Goal: Information Seeking & Learning: Learn about a topic

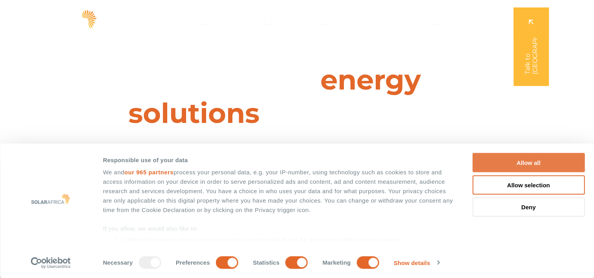
click at [516, 168] on button "Allow all" at bounding box center [528, 162] width 112 height 19
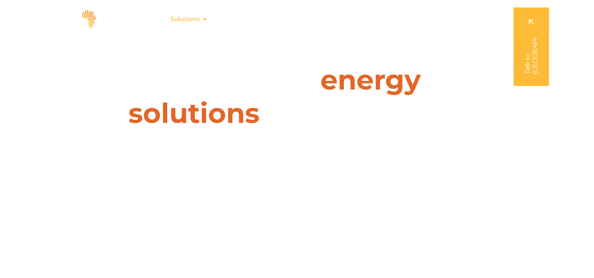
click at [199, 22] on span "Solutions" at bounding box center [184, 19] width 29 height 9
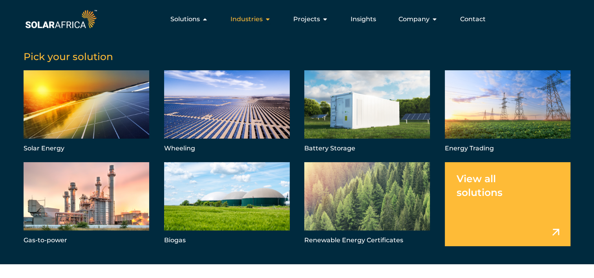
click at [248, 19] on span "Industries" at bounding box center [246, 19] width 32 height 9
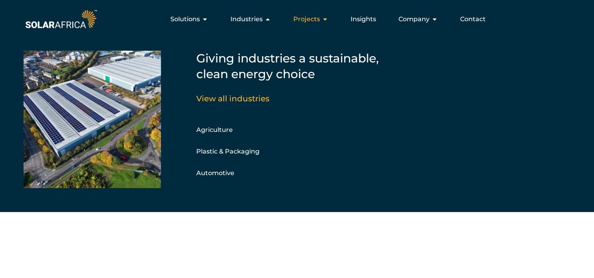
click at [308, 17] on span "Projects" at bounding box center [306, 19] width 27 height 9
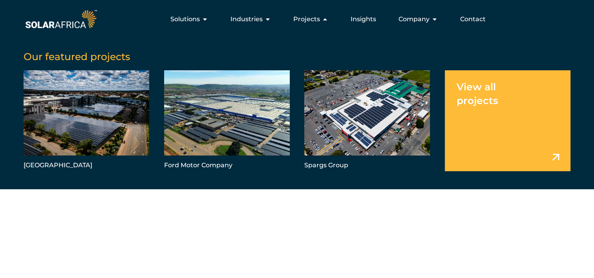
click at [556, 157] on link "Menu" at bounding box center [507, 120] width 126 height 101
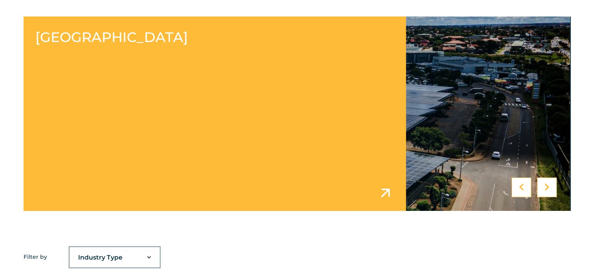
scroll to position [317, 0]
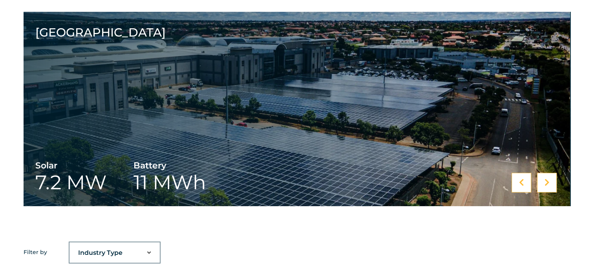
click at [543, 180] on div at bounding box center [547, 183] width 20 height 20
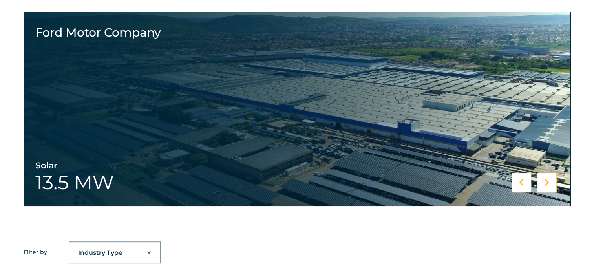
click at [524, 179] on div at bounding box center [521, 183] width 20 height 20
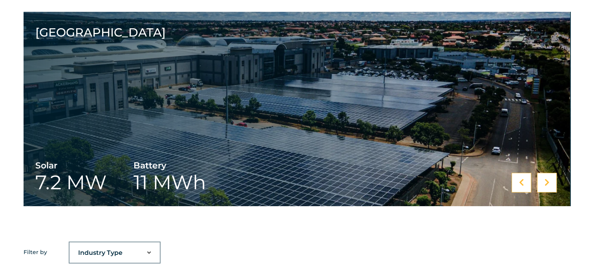
click at [543, 186] on div at bounding box center [547, 183] width 20 height 20
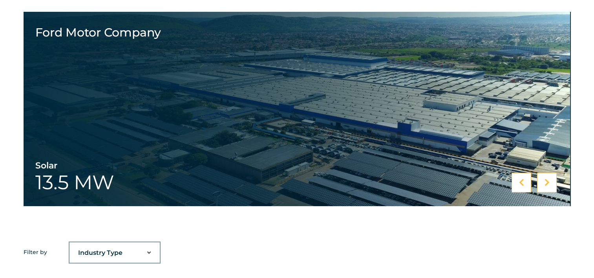
click at [543, 186] on div at bounding box center [547, 183] width 20 height 20
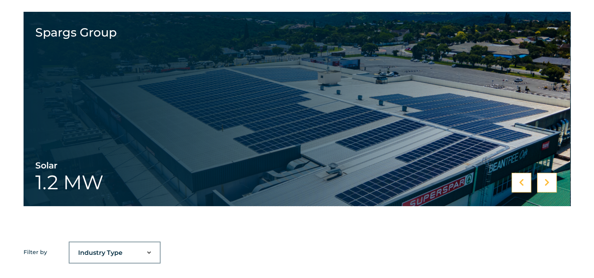
click at [543, 186] on div at bounding box center [547, 183] width 20 height 20
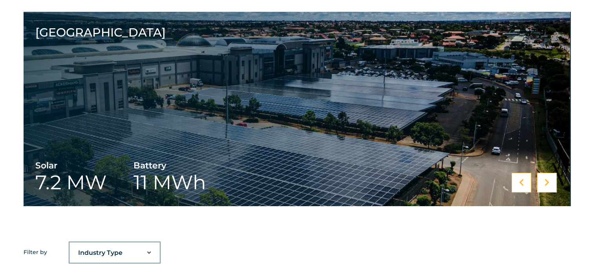
click at [543, 186] on div at bounding box center [547, 183] width 20 height 20
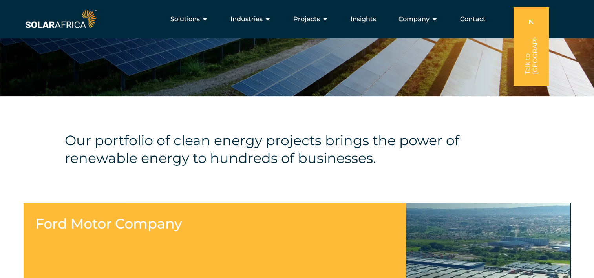
scroll to position [0, 0]
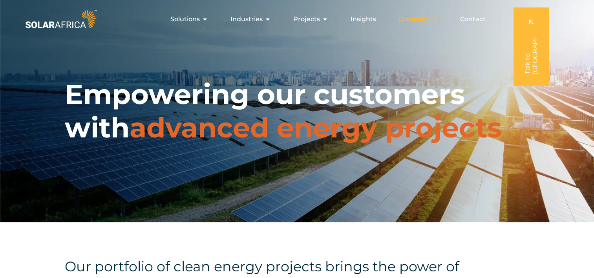
click at [428, 18] on span "Company" at bounding box center [413, 19] width 31 height 9
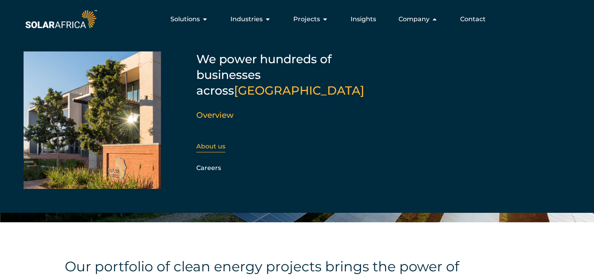
click at [215, 142] on link "About us" at bounding box center [210, 145] width 29 height 7
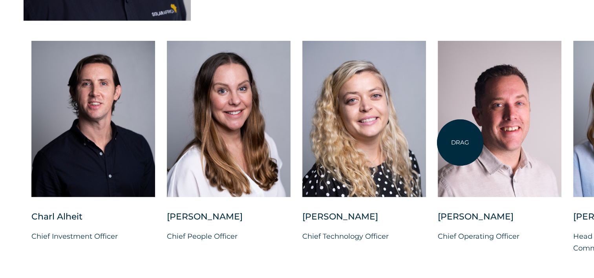
scroll to position [1980, 0]
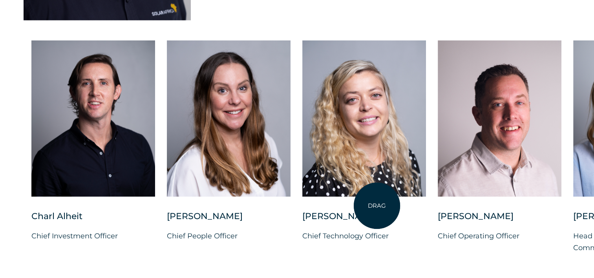
click at [377, 210] on div "Suné Heesen" at bounding box center [364, 220] width 124 height 20
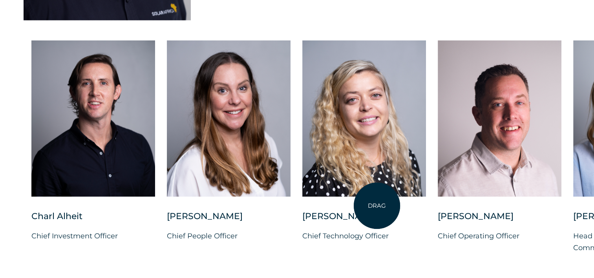
click at [377, 210] on div "Suné Heesen" at bounding box center [364, 220] width 124 height 20
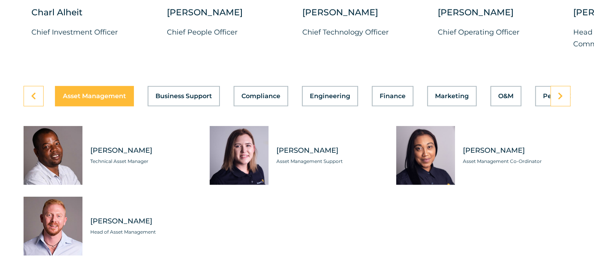
scroll to position [2190, 0]
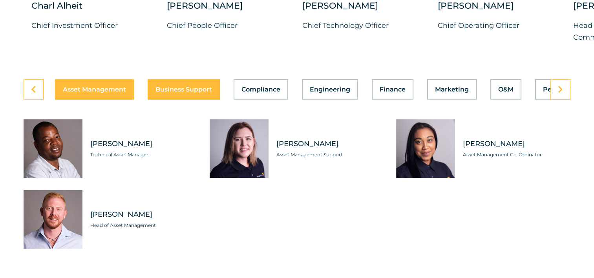
click at [191, 86] on span "Business Support" at bounding box center [183, 89] width 56 height 6
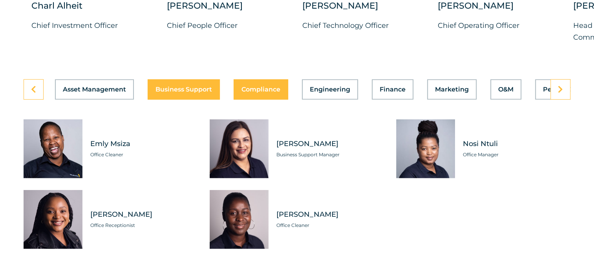
click at [249, 86] on span "Compliance" at bounding box center [260, 89] width 39 height 6
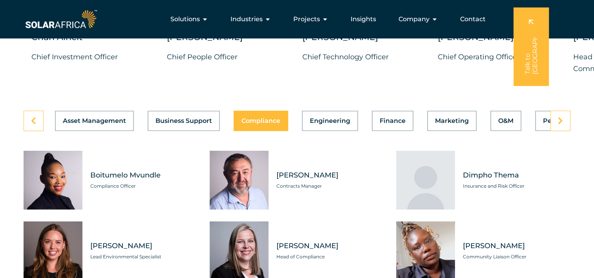
scroll to position [2159, 0]
click at [330, 118] on span "Engineering" at bounding box center [330, 121] width 40 height 6
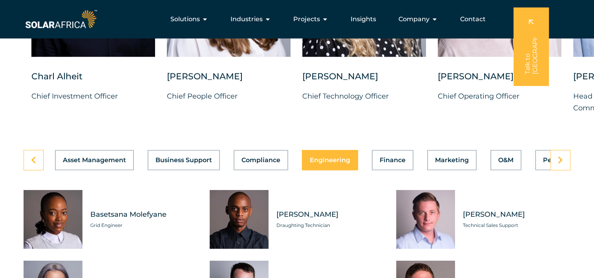
scroll to position [2118, 0]
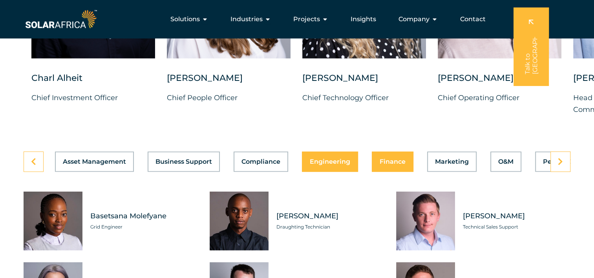
click at [376, 159] on button "Finance" at bounding box center [393, 161] width 42 height 20
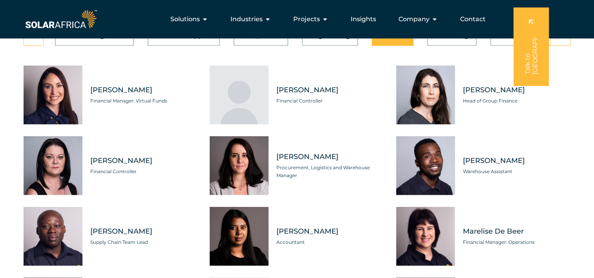
scroll to position [2257, 0]
